Goal: Browse casually: Explore the website without a specific task or goal

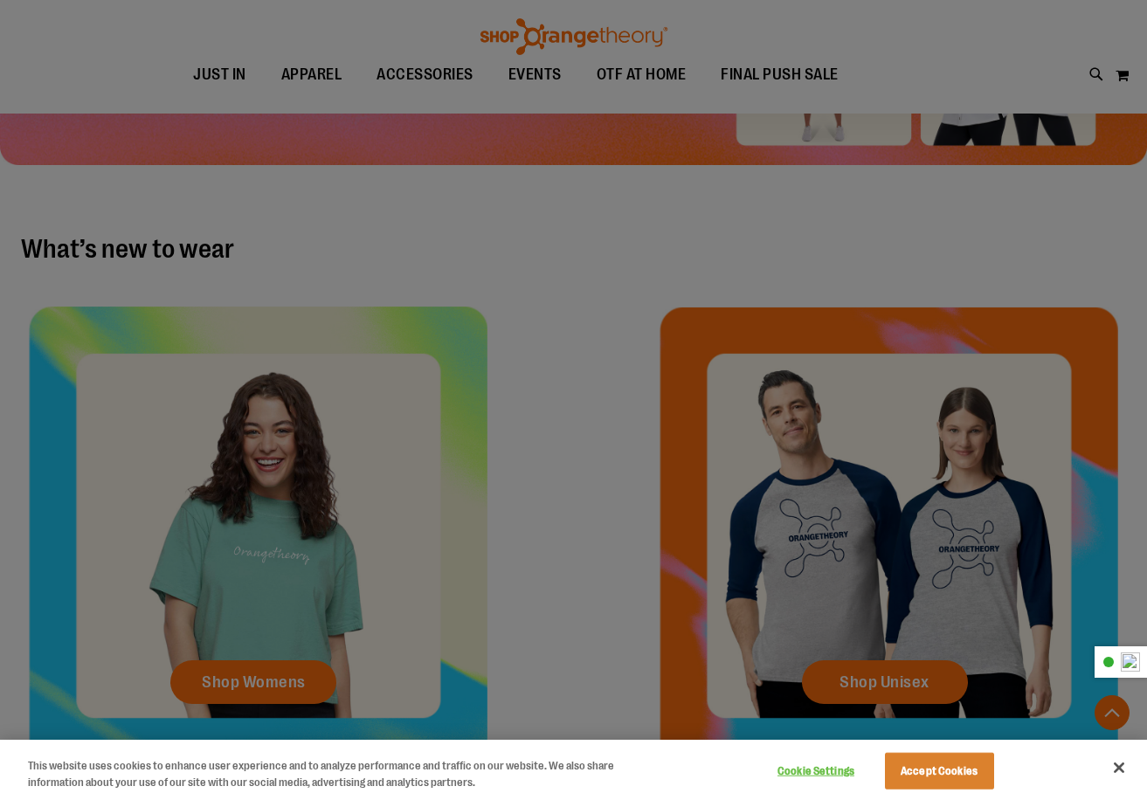
scroll to position [582, 0]
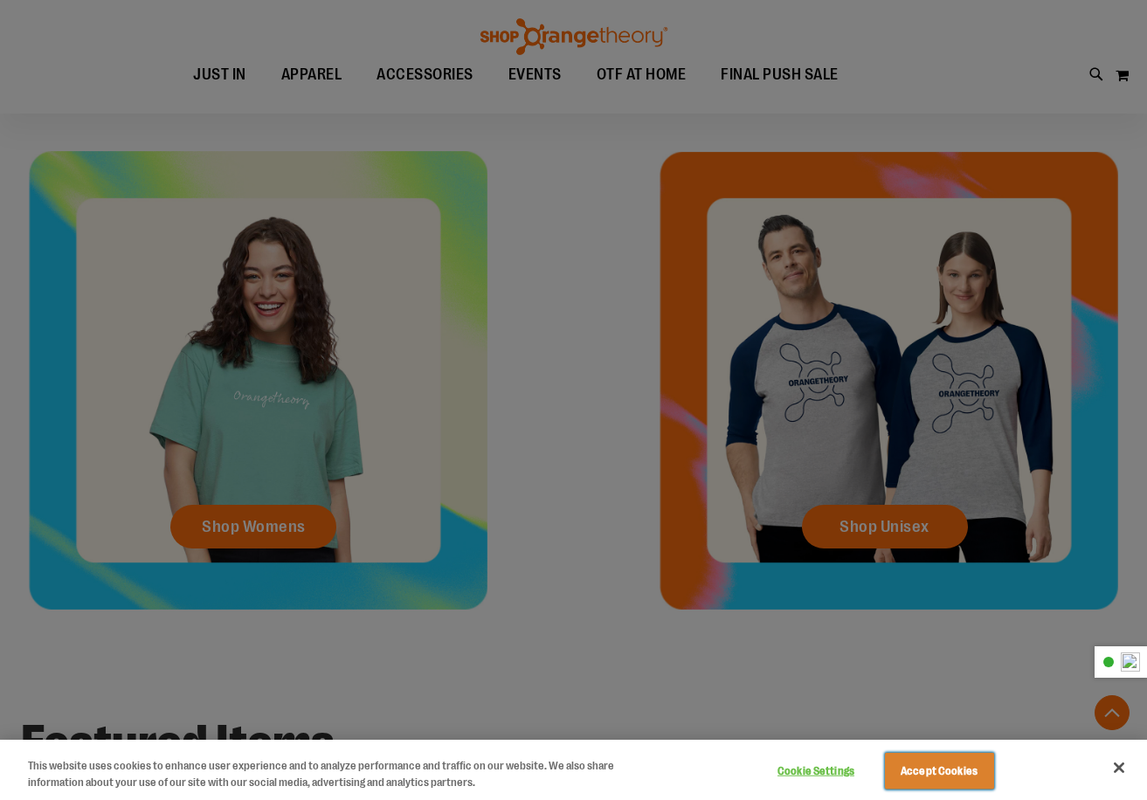
click at [906, 761] on button "Accept Cookies" at bounding box center [939, 771] width 109 height 37
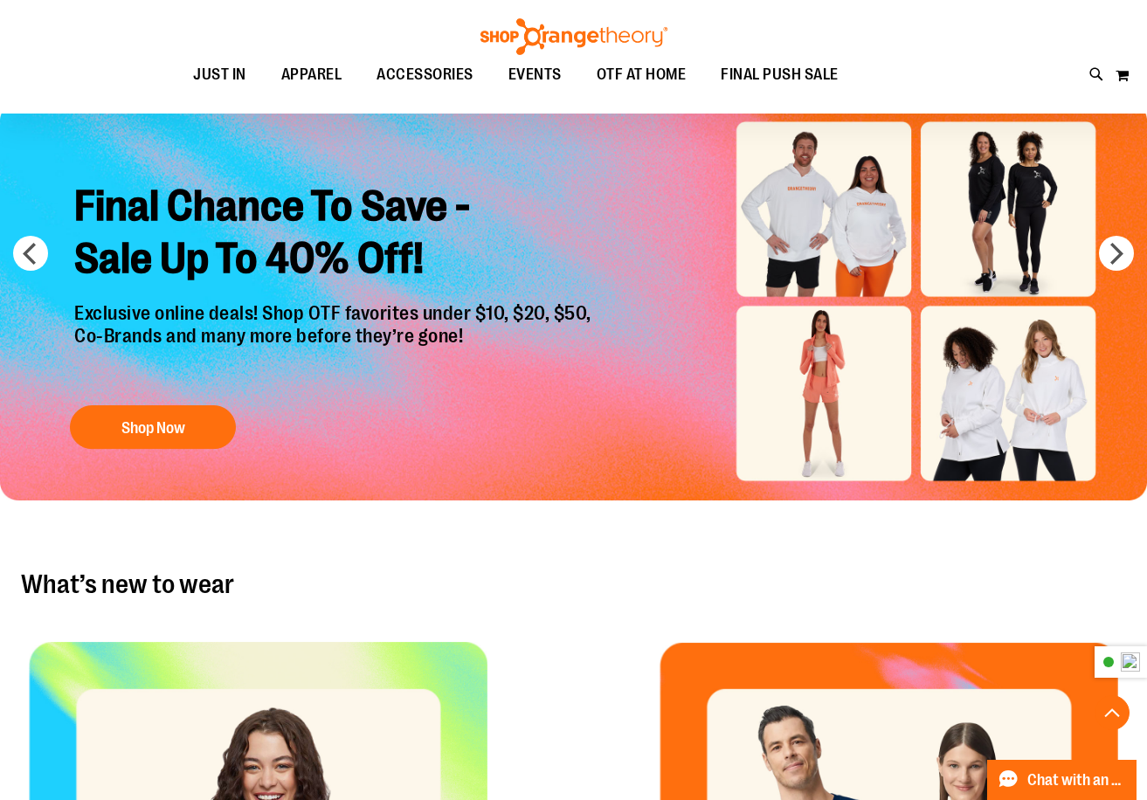
scroll to position [0, 0]
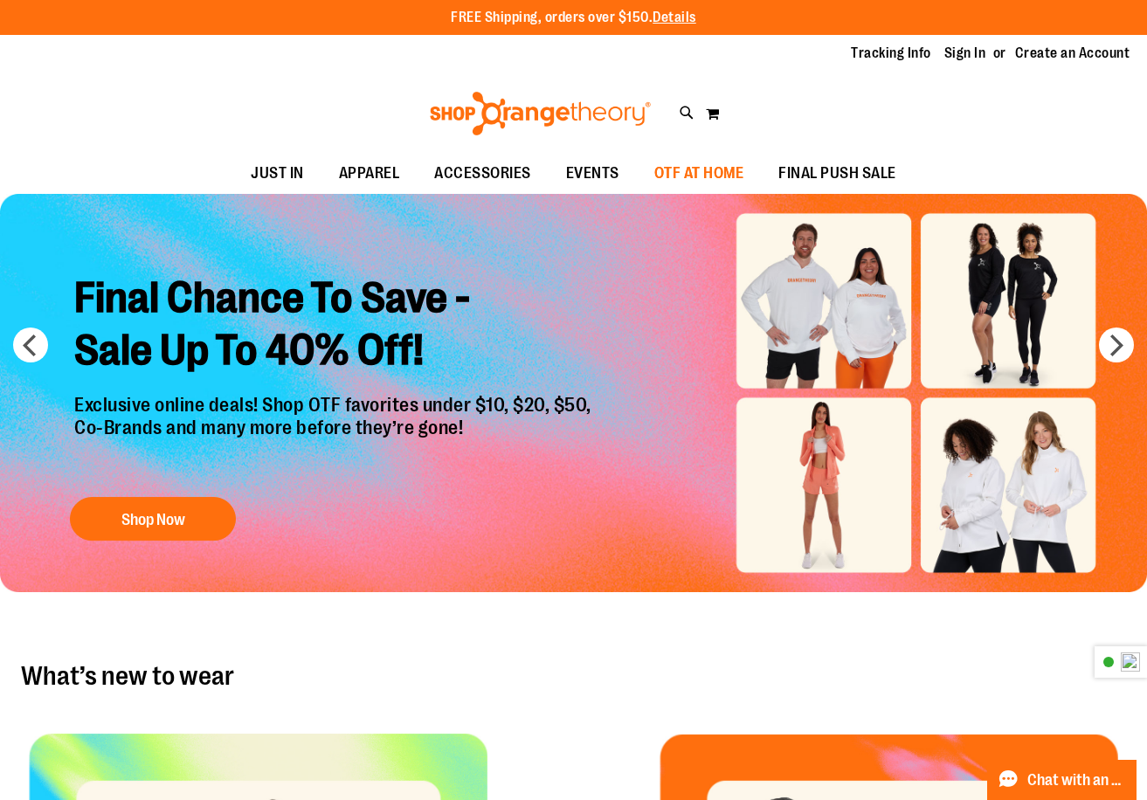
click at [667, 174] on span "OTF AT HOME" at bounding box center [699, 173] width 90 height 39
click at [1106, 334] on button "next" at bounding box center [1116, 344] width 35 height 35
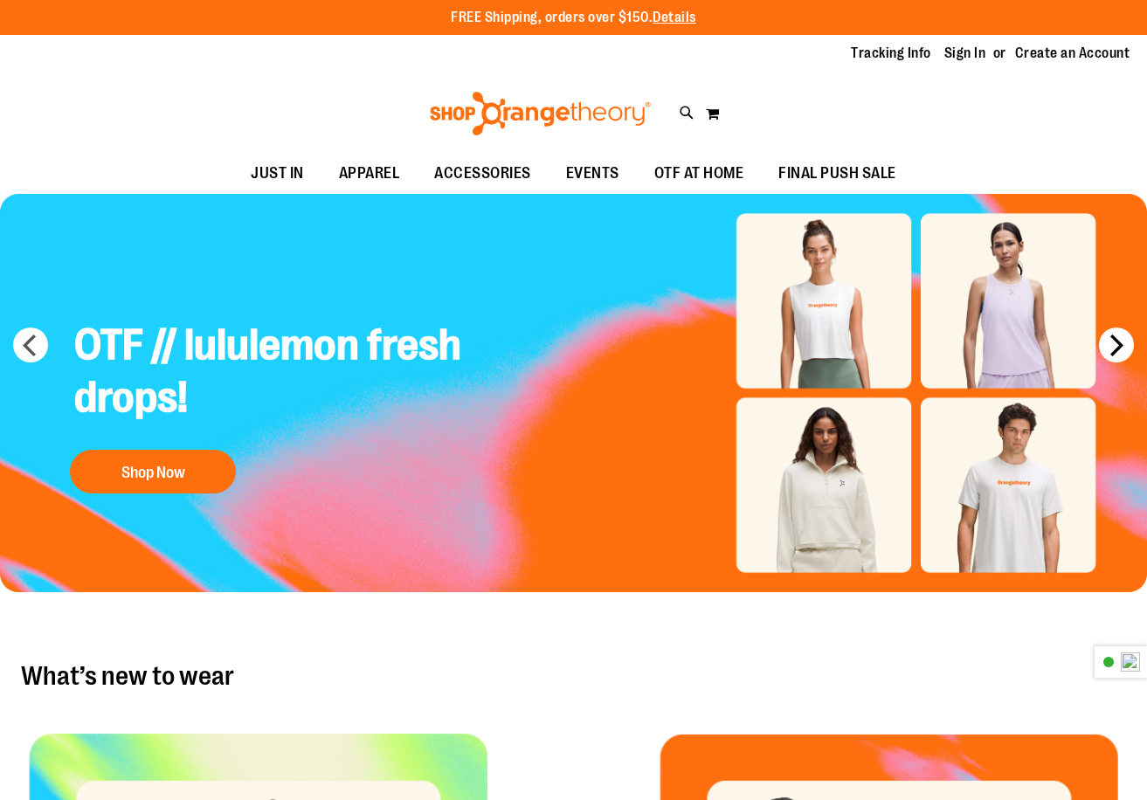
click at [1106, 334] on button "next" at bounding box center [1116, 344] width 35 height 35
